Goal: Task Accomplishment & Management: Manage account settings

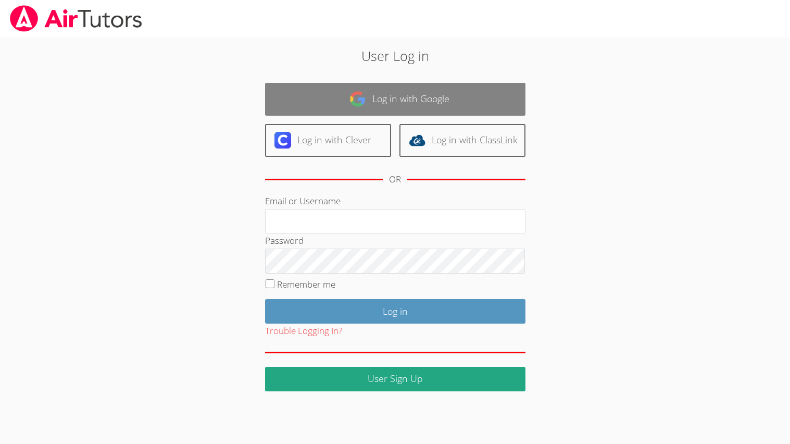
click at [317, 114] on link "Log in with Google" at bounding box center [395, 99] width 260 height 33
